Goal: Obtain resource: Obtain resource

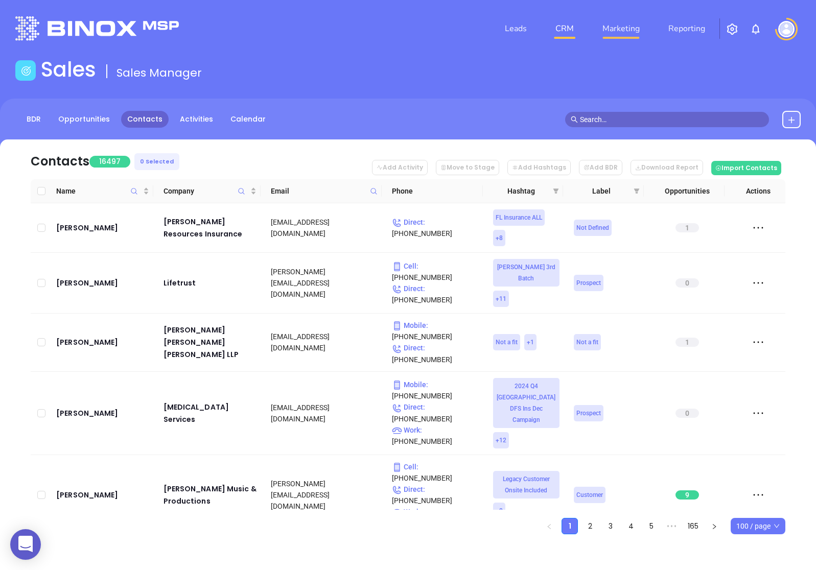
click at [632, 26] on link "Marketing" at bounding box center [620, 28] width 45 height 20
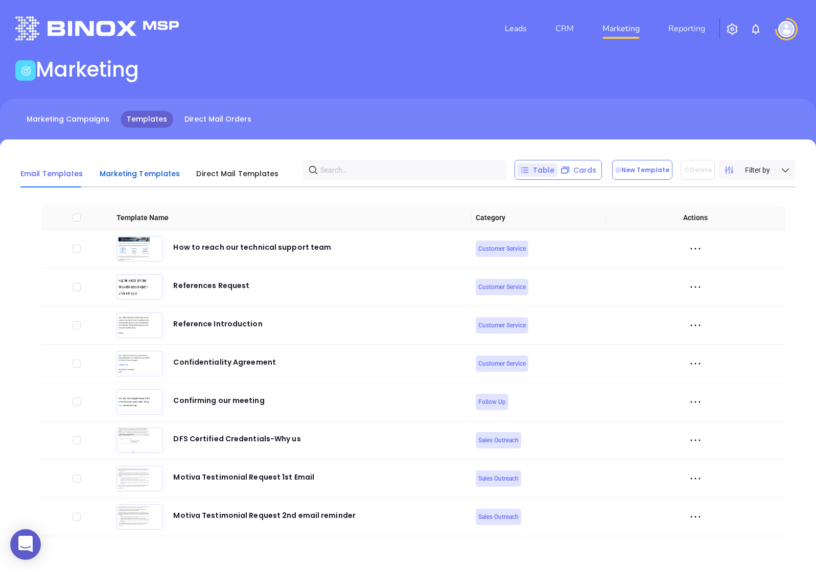
click at [102, 176] on span "Marketing Templates" at bounding box center [140, 174] width 81 height 10
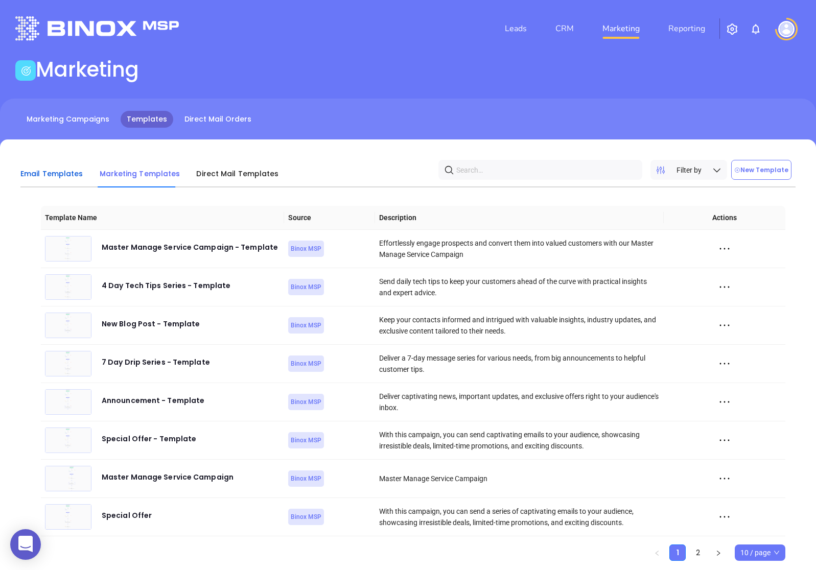
click at [41, 174] on span "Email Templates" at bounding box center [51, 174] width 63 height 10
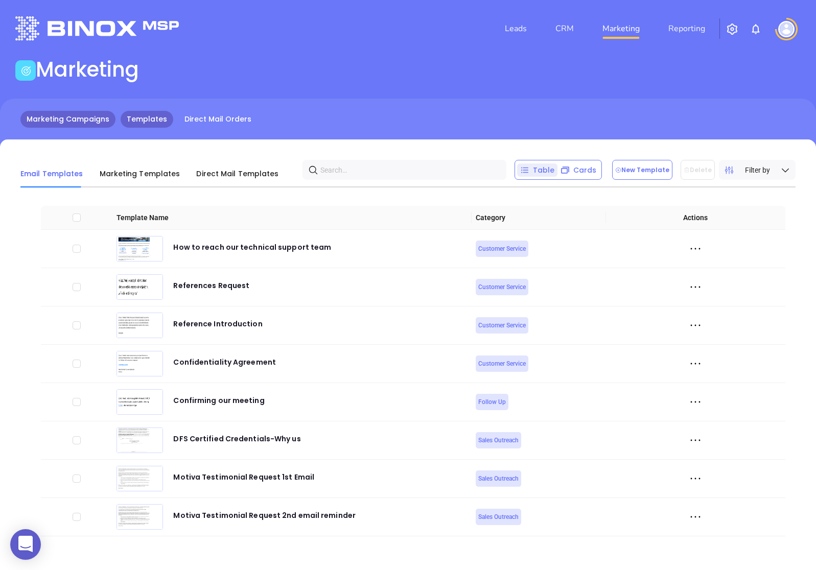
click at [70, 119] on link "Marketing Campaigns" at bounding box center [67, 119] width 95 height 17
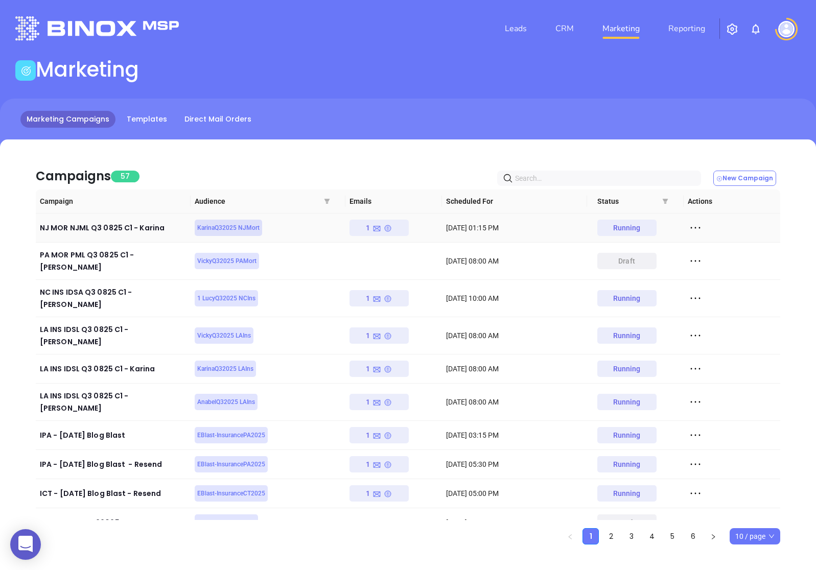
click at [699, 226] on icon at bounding box center [695, 227] width 15 height 15
click at [692, 224] on icon at bounding box center [695, 227] width 15 height 15
click at [688, 361] on icon at bounding box center [695, 368] width 15 height 15
click at [701, 380] on icon at bounding box center [700, 382] width 8 height 8
